Goal: Task Accomplishment & Management: Complete application form

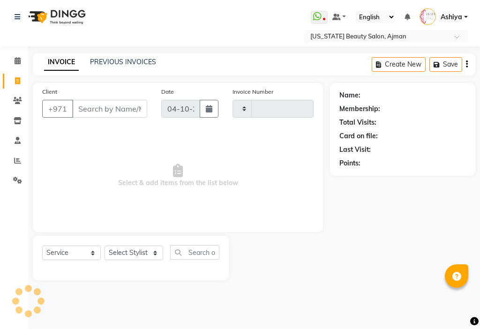
select select "service"
click at [15, 154] on link "Reports" at bounding box center [14, 160] width 22 height 15
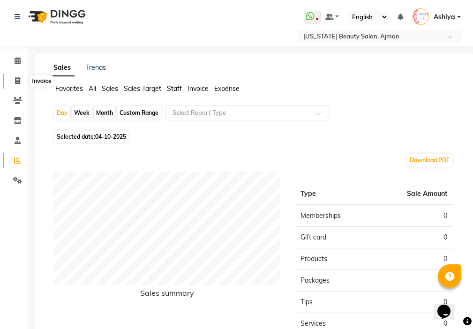
click at [20, 76] on span at bounding box center [17, 81] width 16 height 11
select select "service"
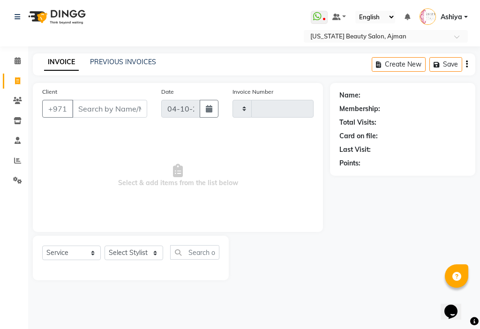
type input "3536"
select select "637"
click at [89, 106] on input "Client" at bounding box center [109, 109] width 75 height 18
click at [111, 112] on input "Client" at bounding box center [109, 109] width 75 height 18
type input "505075376"
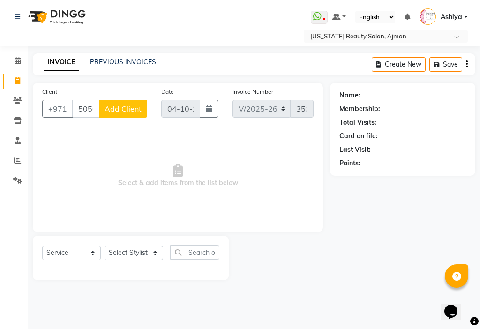
click at [131, 112] on span "Add Client" at bounding box center [123, 108] width 37 height 9
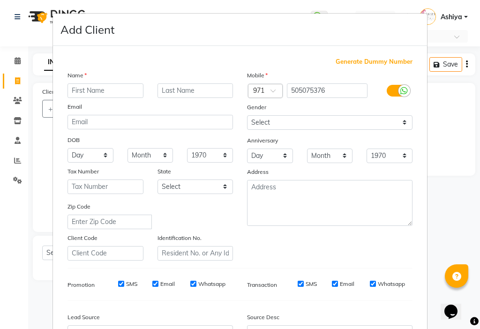
click at [104, 87] on input "text" at bounding box center [105, 90] width 76 height 15
type input "a"
type input "ms [PERSON_NAME]"
click at [118, 285] on input "SMS" at bounding box center [121, 284] width 6 height 6
checkbox input "false"
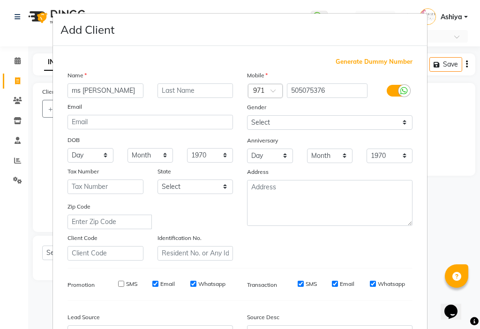
click at [154, 284] on input "Email" at bounding box center [155, 284] width 6 height 6
checkbox input "false"
click at [298, 285] on input "SMS" at bounding box center [301, 284] width 6 height 6
checkbox input "false"
click at [328, 281] on div "SMS Email Whatsapp" at bounding box center [344, 284] width 135 height 8
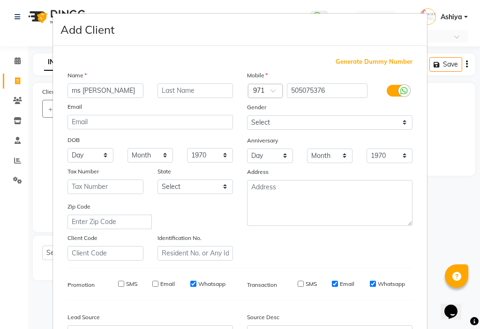
click at [333, 284] on input "Email" at bounding box center [335, 284] width 6 height 6
checkbox input "false"
click at [441, 241] on ngb-modal-window "Add Client Generate Dummy Number Name ms [PERSON_NAME] Email DOB Day 01 02 03 0…" at bounding box center [240, 164] width 480 height 329
click at [441, 243] on ngb-modal-window "Add Client Generate Dummy Number Name ms [PERSON_NAME] Email DOB Day 01 02 03 0…" at bounding box center [240, 164] width 480 height 329
click at [450, 218] on ngb-modal-window "Add Client Generate Dummy Number Name ms [PERSON_NAME] Email DOB Day 01 02 03 0…" at bounding box center [240, 164] width 480 height 329
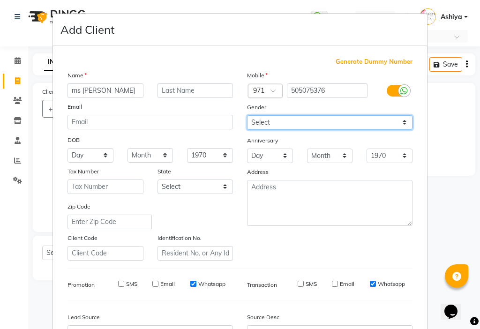
click at [360, 124] on select "Select [DEMOGRAPHIC_DATA] [DEMOGRAPHIC_DATA] Other Prefer Not To Say" at bounding box center [329, 122] width 165 height 15
select select "[DEMOGRAPHIC_DATA]"
click at [247, 115] on select "Select [DEMOGRAPHIC_DATA] [DEMOGRAPHIC_DATA] Other Prefer Not To Say" at bounding box center [329, 122] width 165 height 15
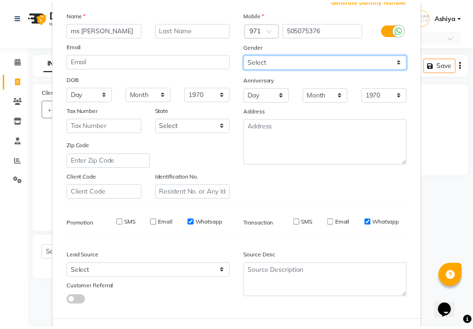
scroll to position [104, 0]
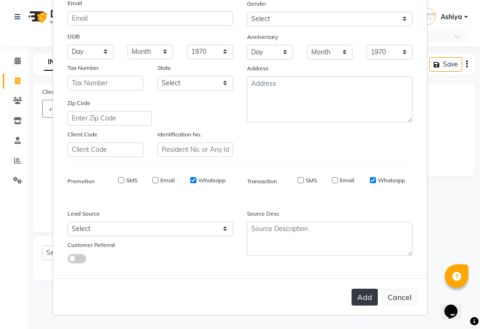
click at [364, 298] on button "Add" at bounding box center [365, 297] width 26 height 17
select select
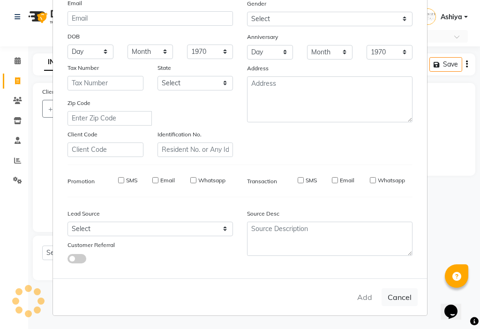
select select
checkbox input "false"
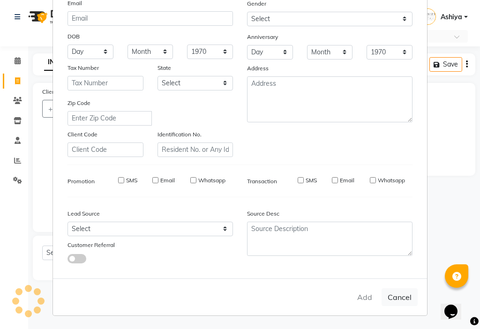
checkbox input "false"
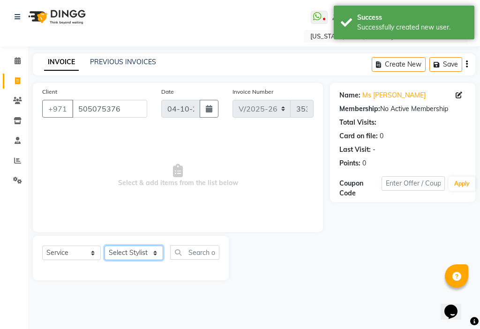
click at [137, 258] on select "Select Stylist [PERSON_NAME] [PERSON_NAME] Ashiya Cashier [PERSON_NAME] [PERSON…" at bounding box center [134, 253] width 59 height 15
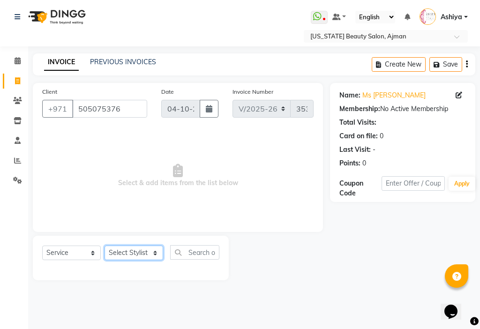
select select "89320"
click at [105, 246] on select "Select Stylist [PERSON_NAME] [PERSON_NAME] Ashiya Cashier [PERSON_NAME] [PERSON…" at bounding box center [134, 253] width 59 height 15
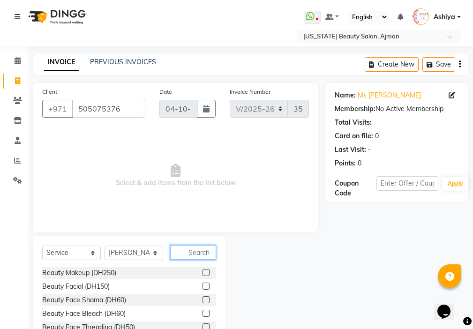
click at [214, 255] on input "text" at bounding box center [193, 252] width 46 height 15
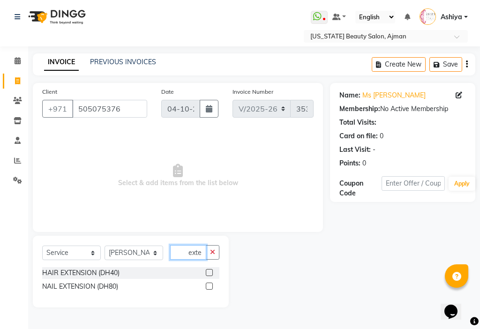
type input "exte"
click at [209, 287] on label at bounding box center [209, 286] width 7 height 7
click at [209, 287] on input "checkbox" at bounding box center [209, 287] width 6 height 6
checkbox input "true"
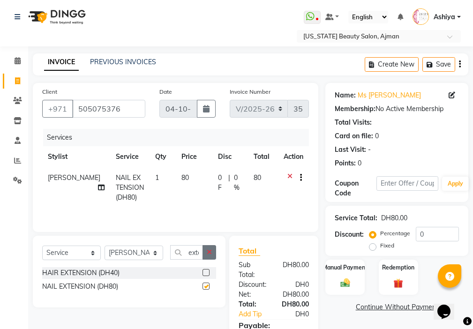
click at [211, 254] on icon "button" at bounding box center [209, 252] width 5 height 7
type input "french"
click at [210, 285] on div "Select Service Product Membership Package Voucher Prepaid Gift Card Select Styl…" at bounding box center [129, 265] width 193 height 58
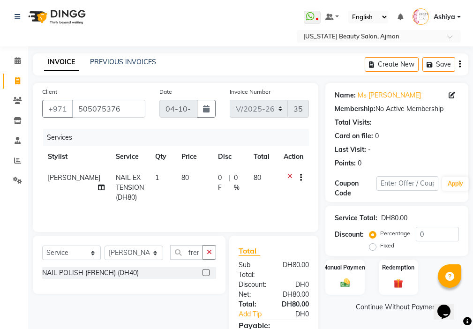
click at [210, 274] on label at bounding box center [205, 272] width 7 height 7
click at [209, 274] on input "checkbox" at bounding box center [205, 273] width 6 height 6
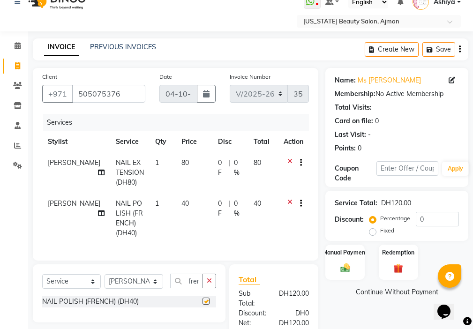
checkbox input "false"
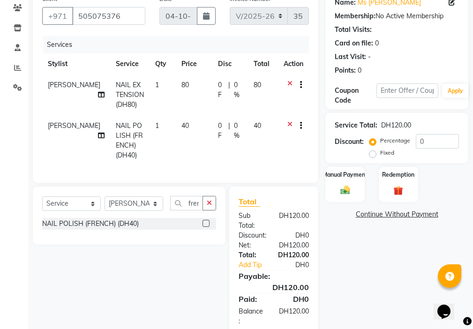
scroll to position [120, 0]
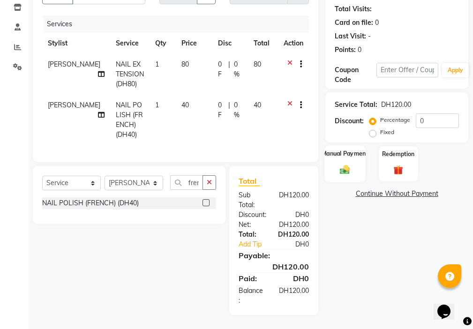
click at [345, 164] on img at bounding box center [345, 169] width 16 height 11
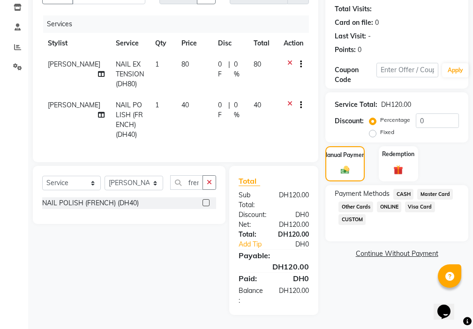
click at [424, 202] on span "Visa Card" at bounding box center [420, 207] width 30 height 11
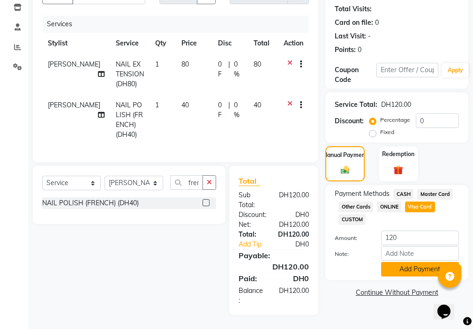
click at [412, 263] on button "Add Payment" at bounding box center [420, 269] width 78 height 15
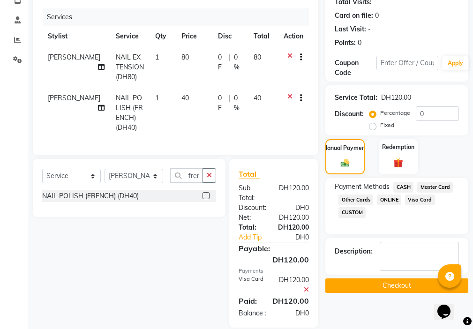
click at [408, 286] on button "Checkout" at bounding box center [396, 285] width 143 height 15
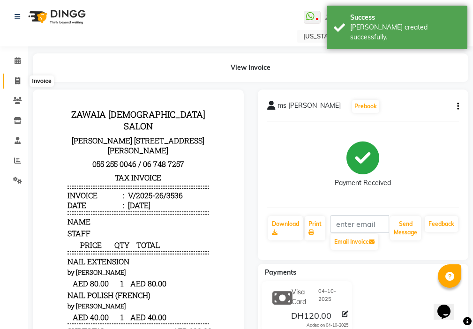
click at [23, 85] on span at bounding box center [17, 81] width 16 height 11
select select "service"
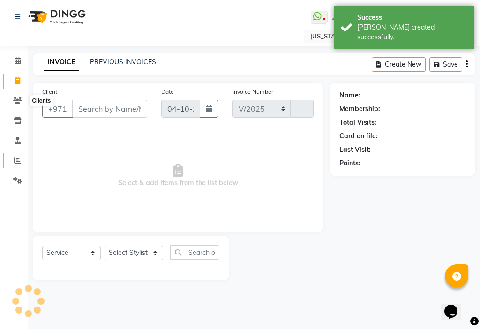
select select "637"
type input "3537"
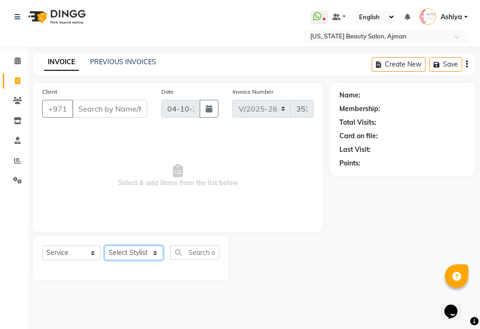
click at [127, 251] on select "Select Stylist [PERSON_NAME] [PERSON_NAME] Ashiya Cashier [PERSON_NAME] [PERSON…" at bounding box center [134, 253] width 59 height 15
select select "33912"
click at [105, 246] on select "Select Stylist [PERSON_NAME] [PERSON_NAME] Ashiya Cashier [PERSON_NAME] [PERSON…" at bounding box center [134, 253] width 59 height 15
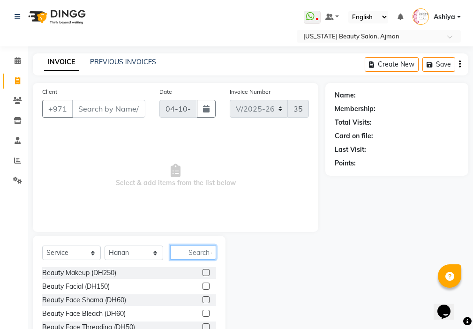
click at [202, 254] on input "text" at bounding box center [193, 252] width 46 height 15
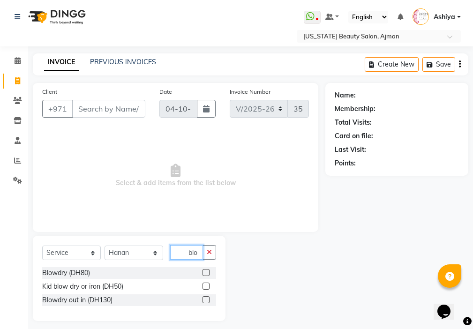
type input "blo"
click at [116, 107] on input "Client" at bounding box center [108, 109] width 73 height 18
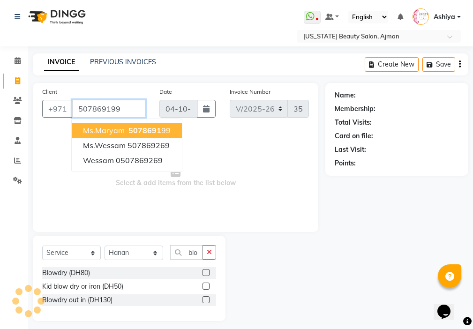
type input "507869199"
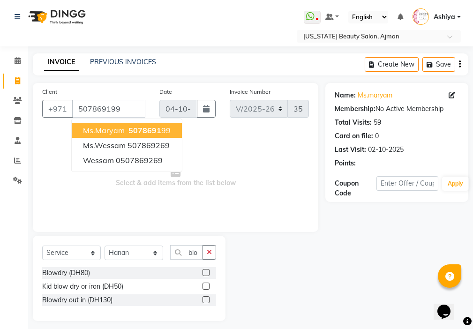
click at [150, 131] on span "5078691" at bounding box center [144, 130] width 33 height 9
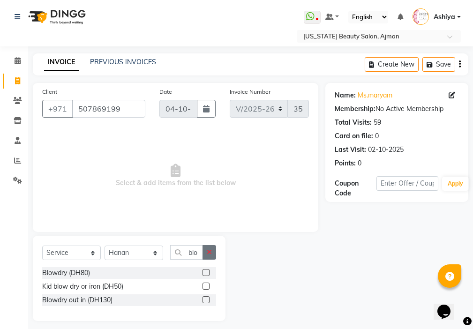
click at [210, 254] on icon "button" at bounding box center [209, 252] width 5 height 7
type input "blo"
click at [207, 273] on label at bounding box center [205, 272] width 7 height 7
click at [207, 273] on input "checkbox" at bounding box center [205, 273] width 6 height 6
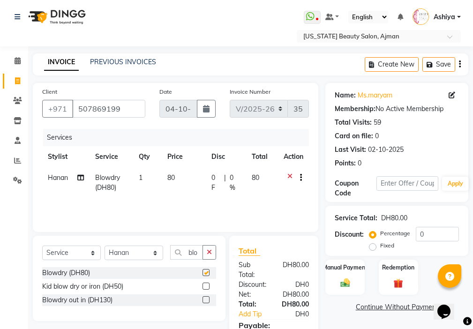
click at [181, 177] on td "80" at bounding box center [184, 182] width 44 height 31
checkbox input "false"
select select "33912"
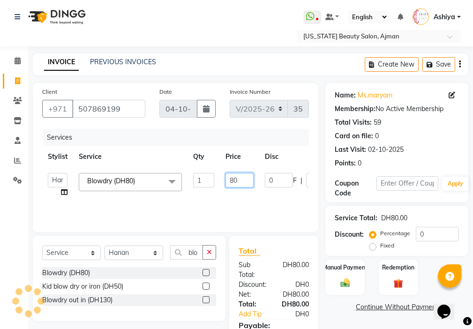
click at [240, 177] on input "80" at bounding box center [239, 180] width 28 height 15
type input "8"
type input "90"
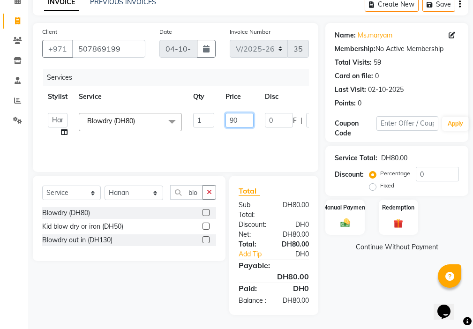
scroll to position [70, 0]
click at [409, 281] on div "Name: Ms.maryam Membership: No Active Membership Total Visits: 59 Card on file:…" at bounding box center [400, 169] width 150 height 292
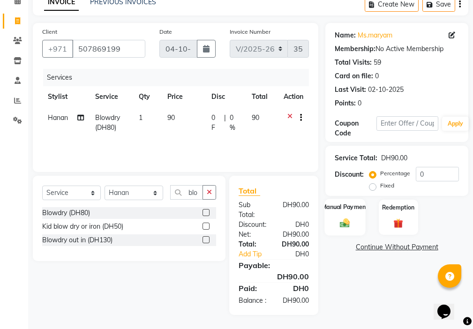
click at [349, 202] on div "Manual Payment" at bounding box center [345, 217] width 41 height 37
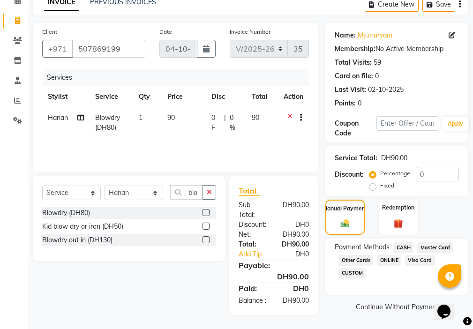
click at [417, 255] on span "Visa Card" at bounding box center [420, 260] width 30 height 11
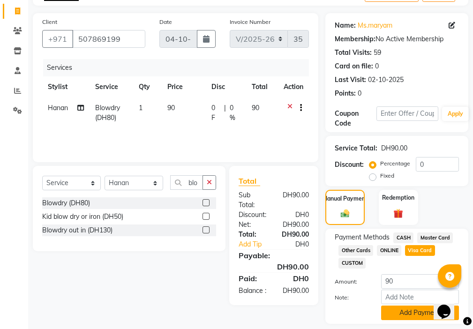
click at [405, 315] on button "Add Payment" at bounding box center [420, 313] width 78 height 15
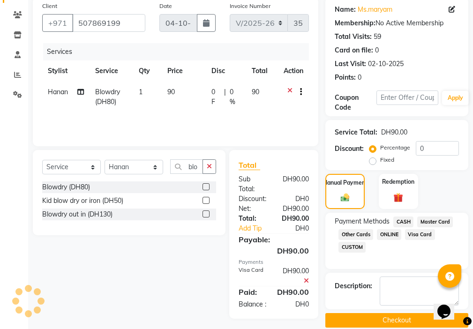
scroll to position [99, 0]
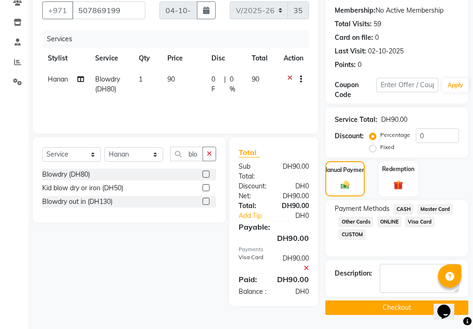
click at [394, 310] on button "Checkout" at bounding box center [396, 307] width 143 height 15
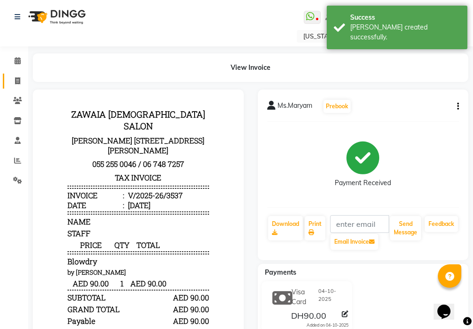
click at [10, 82] on span at bounding box center [17, 81] width 16 height 11
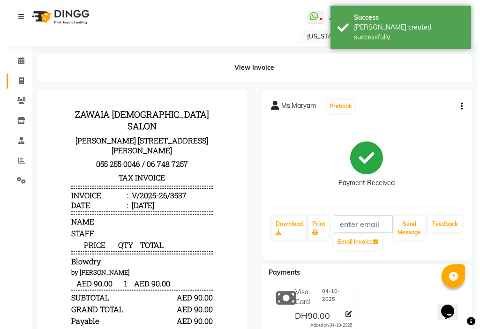
select select "service"
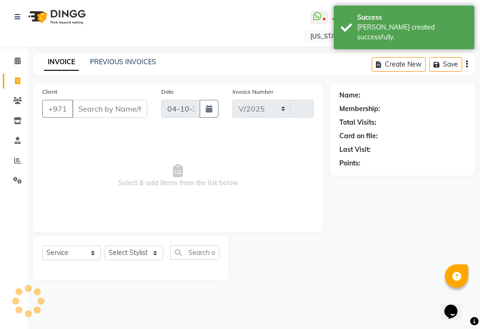
select select "637"
type input "3538"
